Goal: Information Seeking & Learning: Learn about a topic

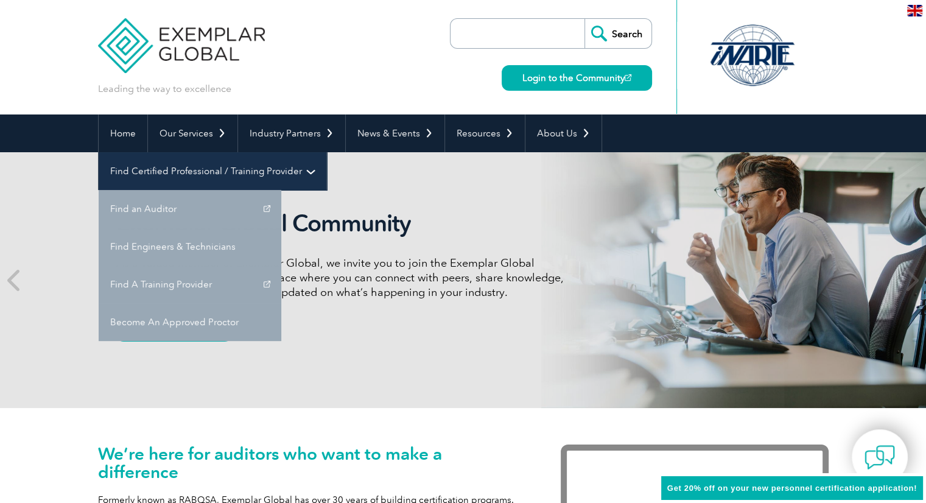
click at [326, 152] on link "Find Certified Professional / Training Provider" at bounding box center [213, 171] width 228 height 38
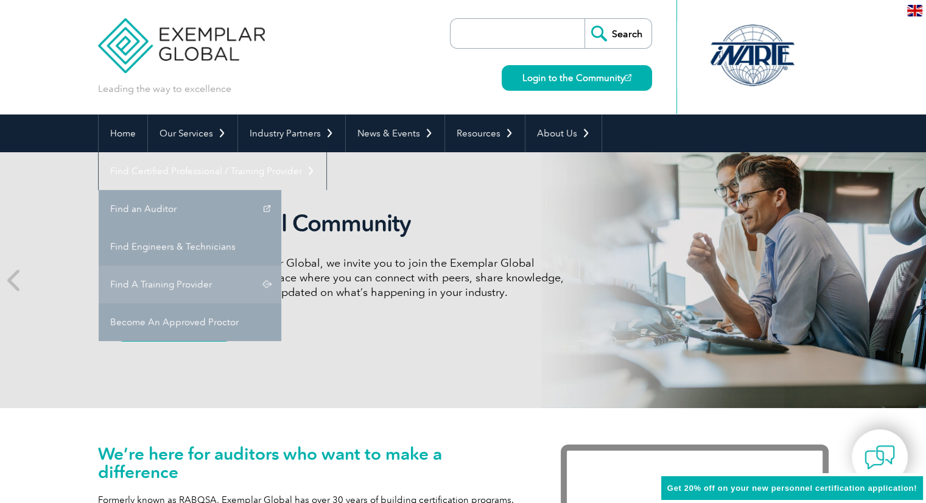
click at [281, 266] on link "Find A Training Provider" at bounding box center [190, 285] width 183 height 38
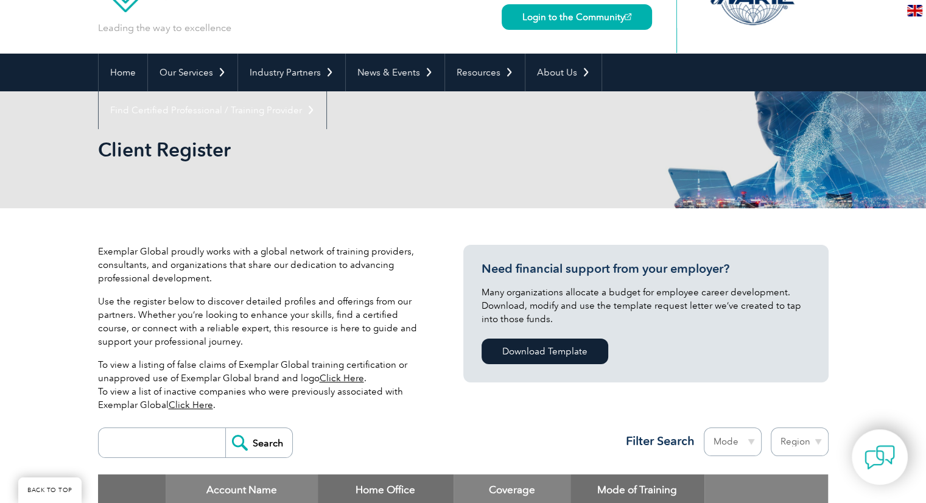
scroll to position [305, 0]
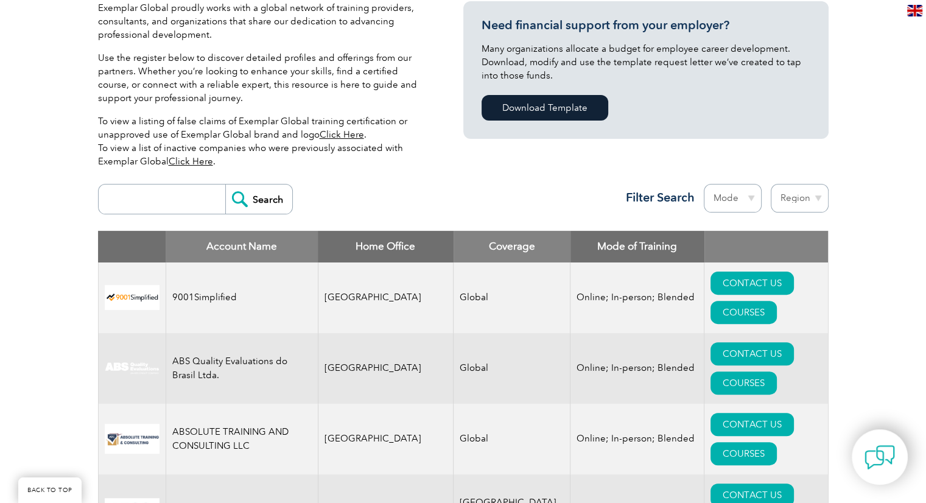
click at [165, 200] on input "search" at bounding box center [165, 199] width 121 height 29
type input "sagedam"
click at [252, 196] on input "Search" at bounding box center [258, 199] width 67 height 29
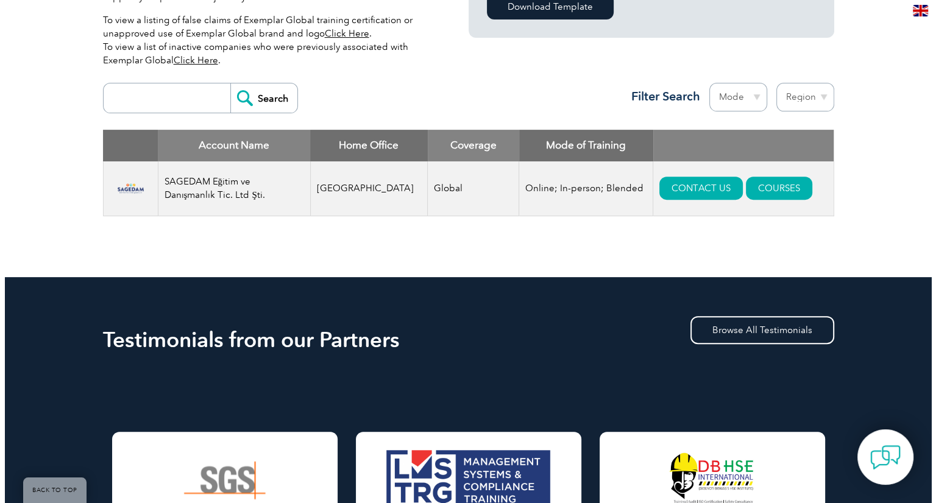
scroll to position [426, 0]
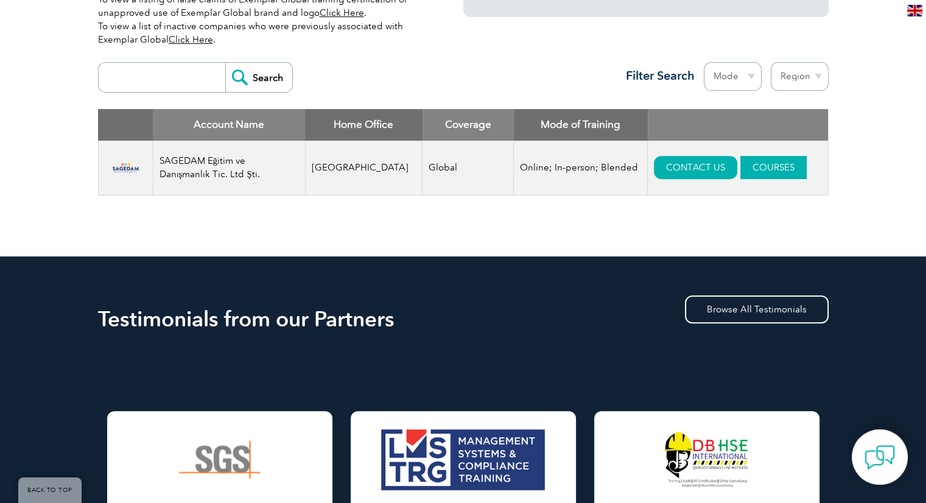
click at [749, 163] on link "COURSES" at bounding box center [774, 167] width 66 height 23
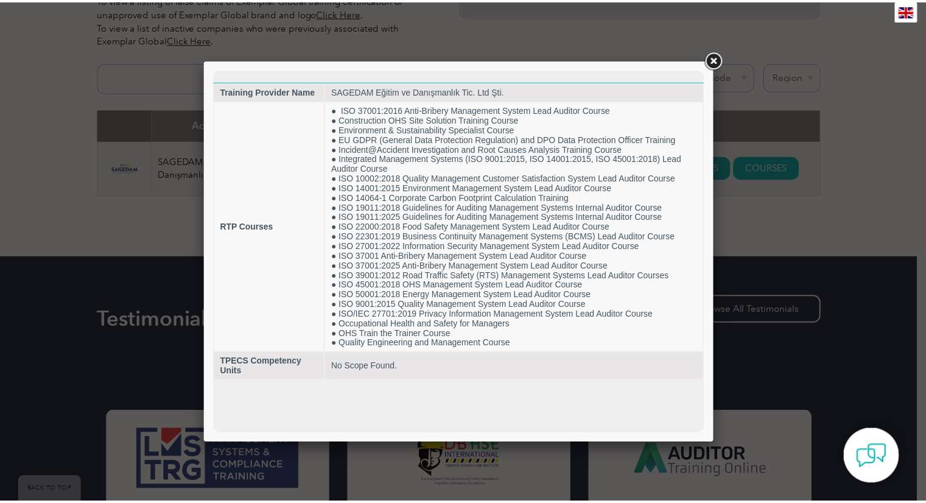
scroll to position [0, 0]
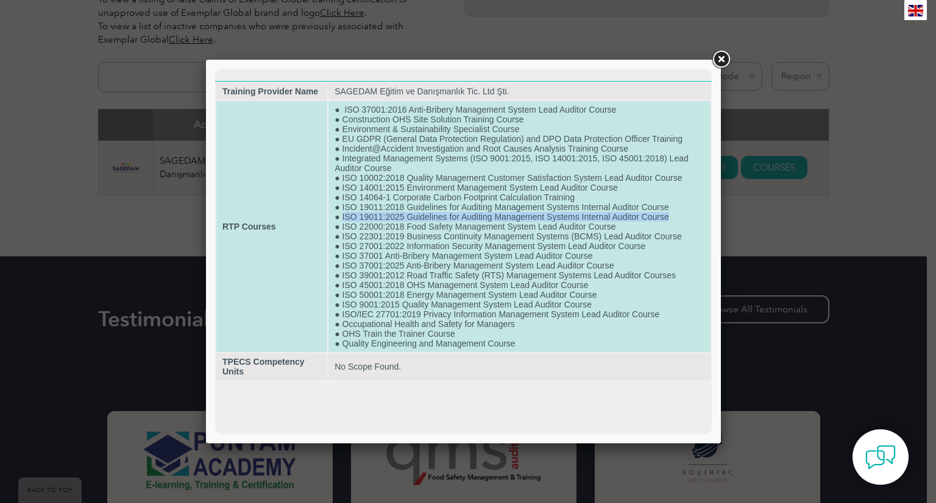
drag, startPoint x: 341, startPoint y: 222, endPoint x: 668, endPoint y: 224, distance: 327.1
click at [668, 224] on td "● ISO 37001:2016 Anti-Bribery Management System Lead Auditor Course ● Construct…" at bounding box center [519, 226] width 382 height 251
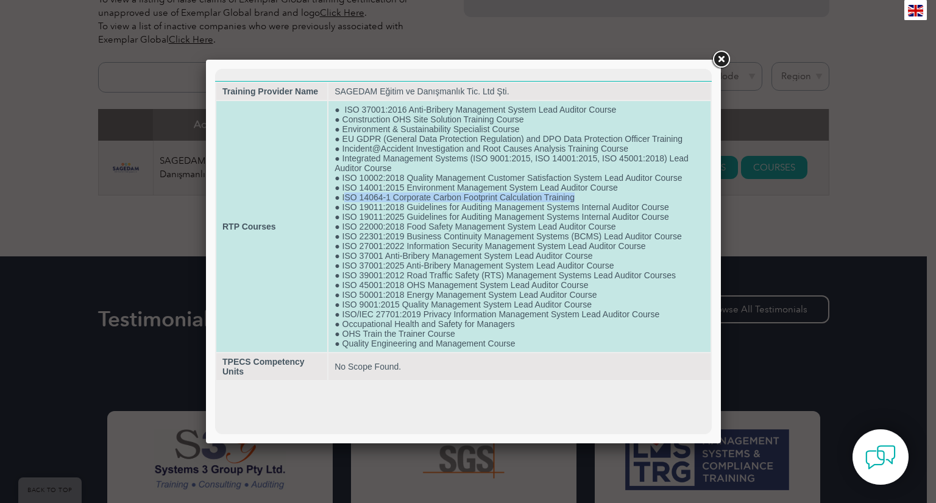
drag, startPoint x: 583, startPoint y: 199, endPoint x: 343, endPoint y: 203, distance: 240.0
click at [343, 203] on td "● ISO 37001:2016 Anti-Bribery Management System Lead Auditor Course ● Construct…" at bounding box center [519, 226] width 382 height 251
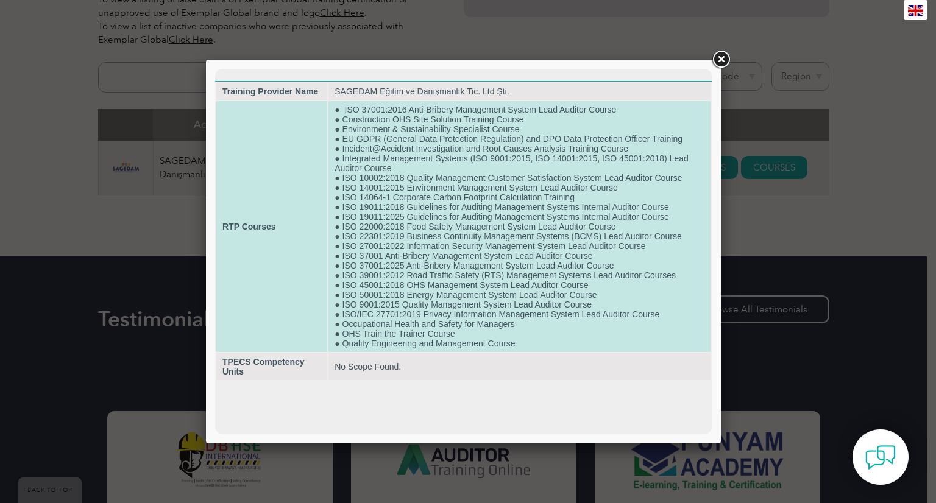
click at [617, 122] on td "● ISO 37001:2016 Anti-Bribery Management System Lead Auditor Course ● Construct…" at bounding box center [519, 226] width 382 height 251
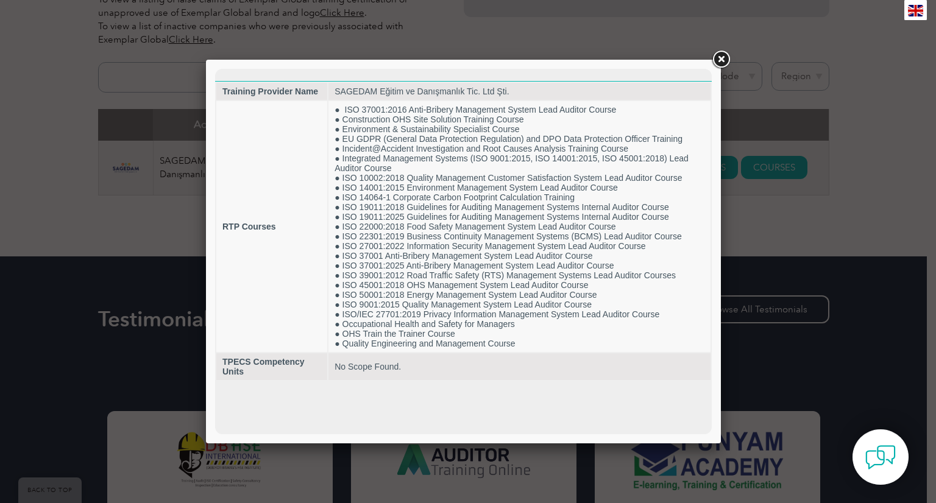
click at [721, 58] on link at bounding box center [721, 60] width 22 height 22
